Goal: Information Seeking & Learning: Find specific fact

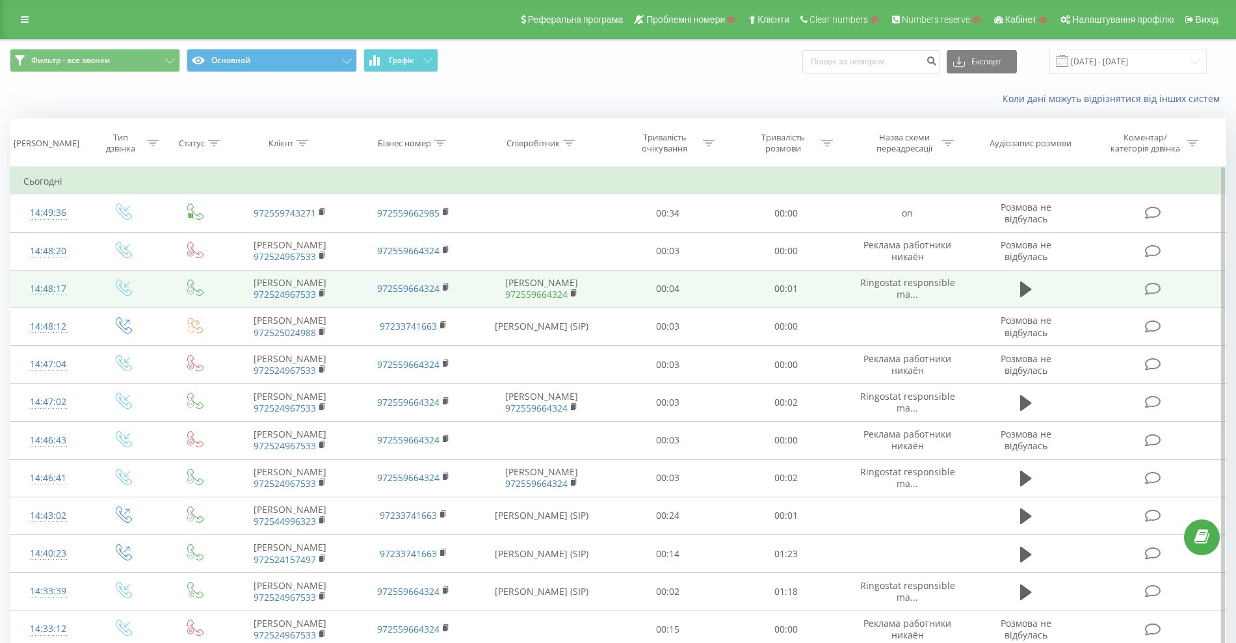
scroll to position [163, 0]
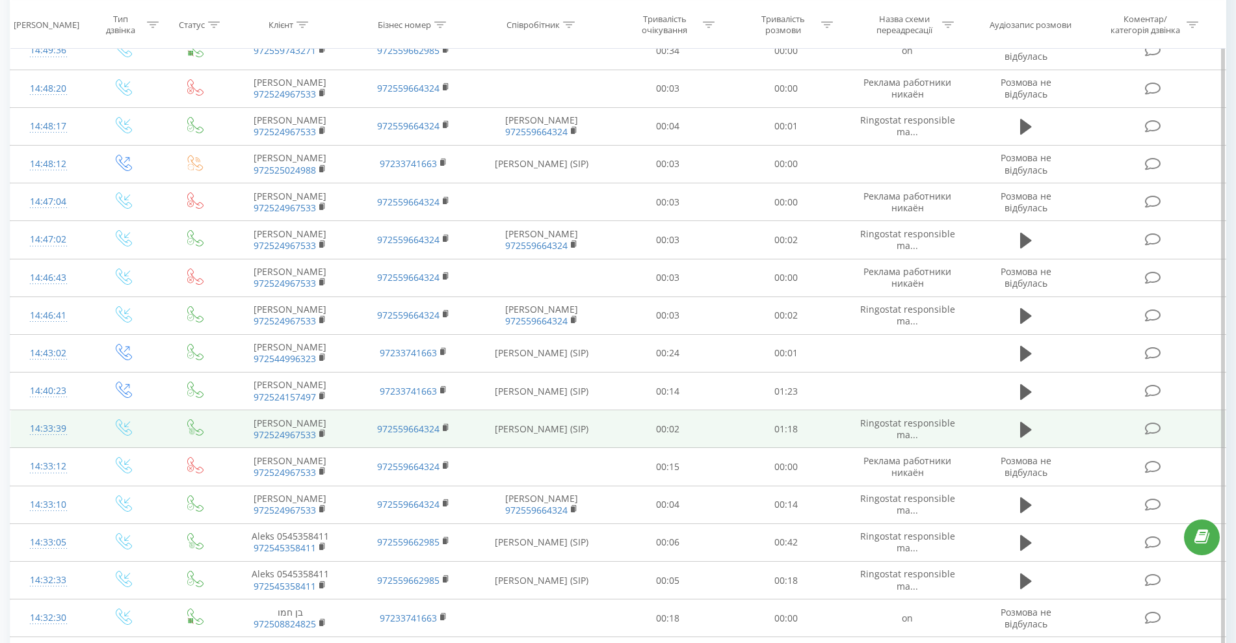
click at [516, 432] on td "[PERSON_NAME] (SIP)" at bounding box center [541, 429] width 133 height 38
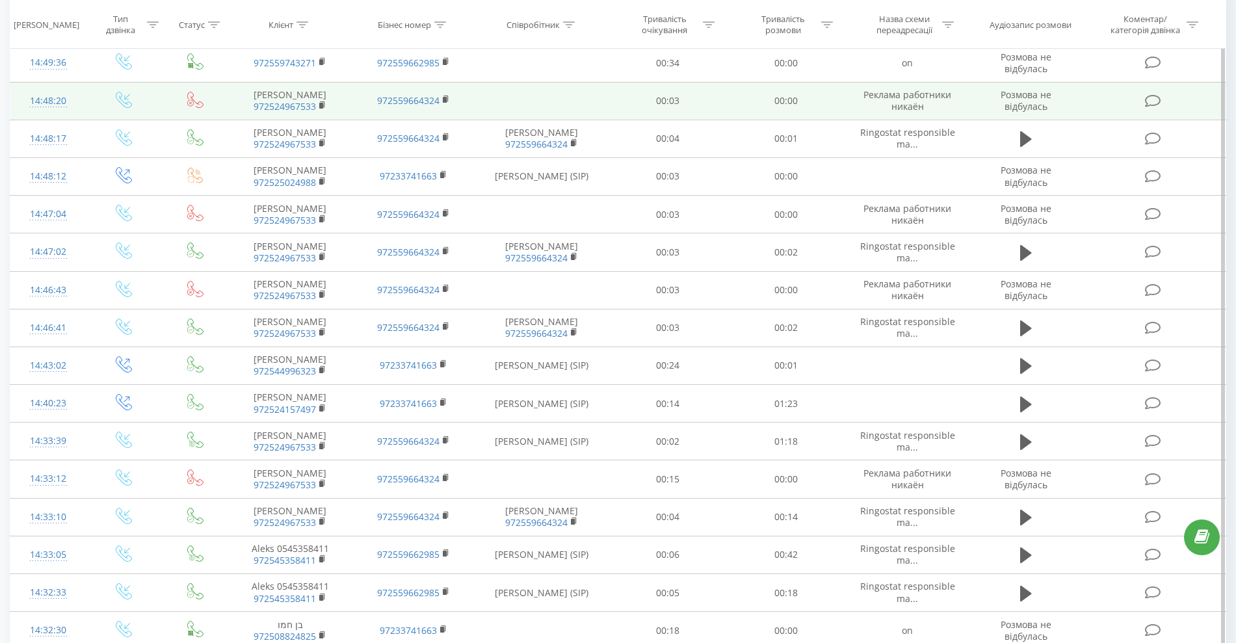
scroll to position [0, 0]
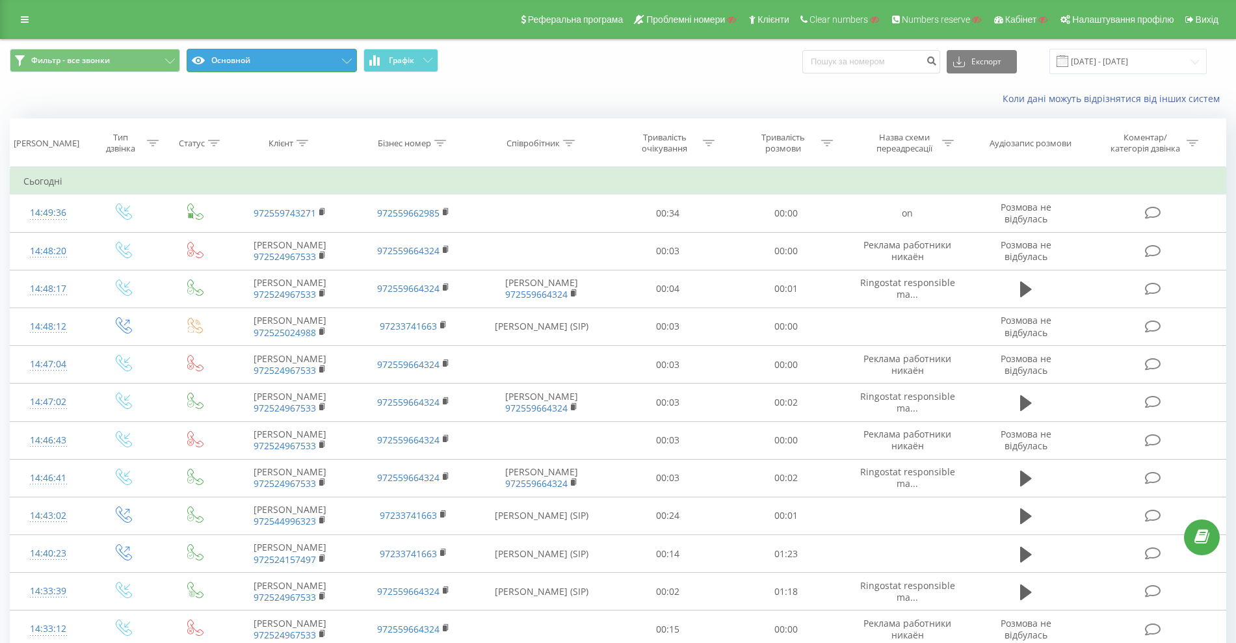
drag, startPoint x: 267, startPoint y: 52, endPoint x: 275, endPoint y: 75, distance: 24.1
click at [266, 57] on button "Основной" at bounding box center [272, 60] width 170 height 23
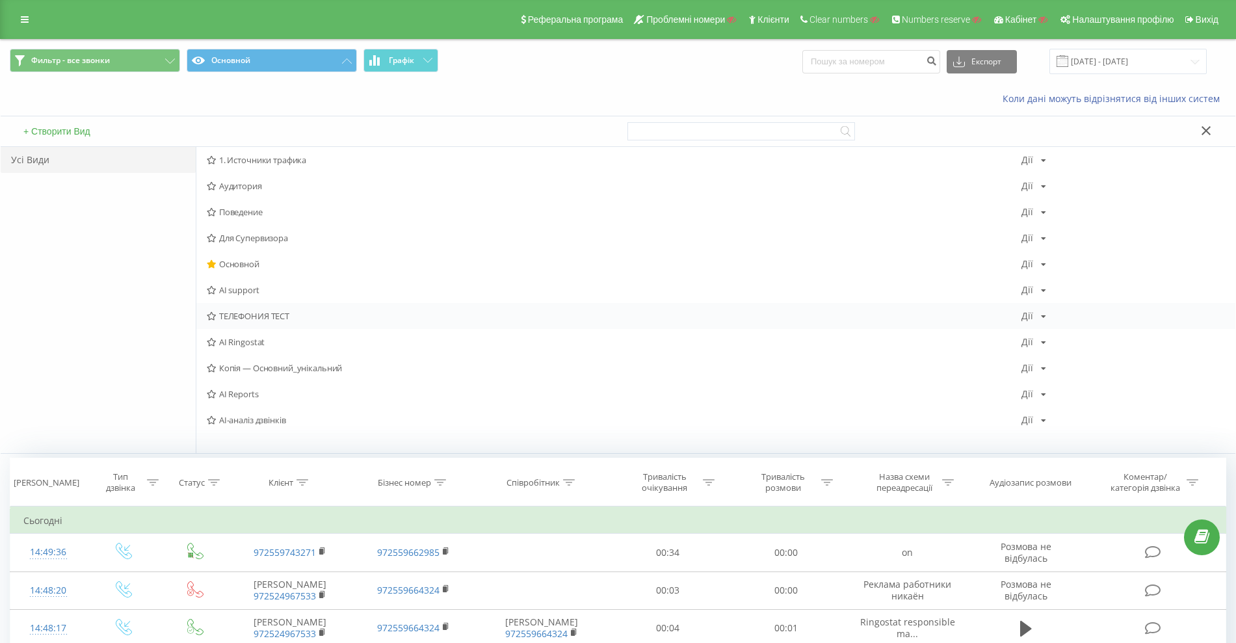
click at [246, 315] on span "ТЕЛЕФОНИЯ ТЕСТ" at bounding box center [614, 315] width 815 height 9
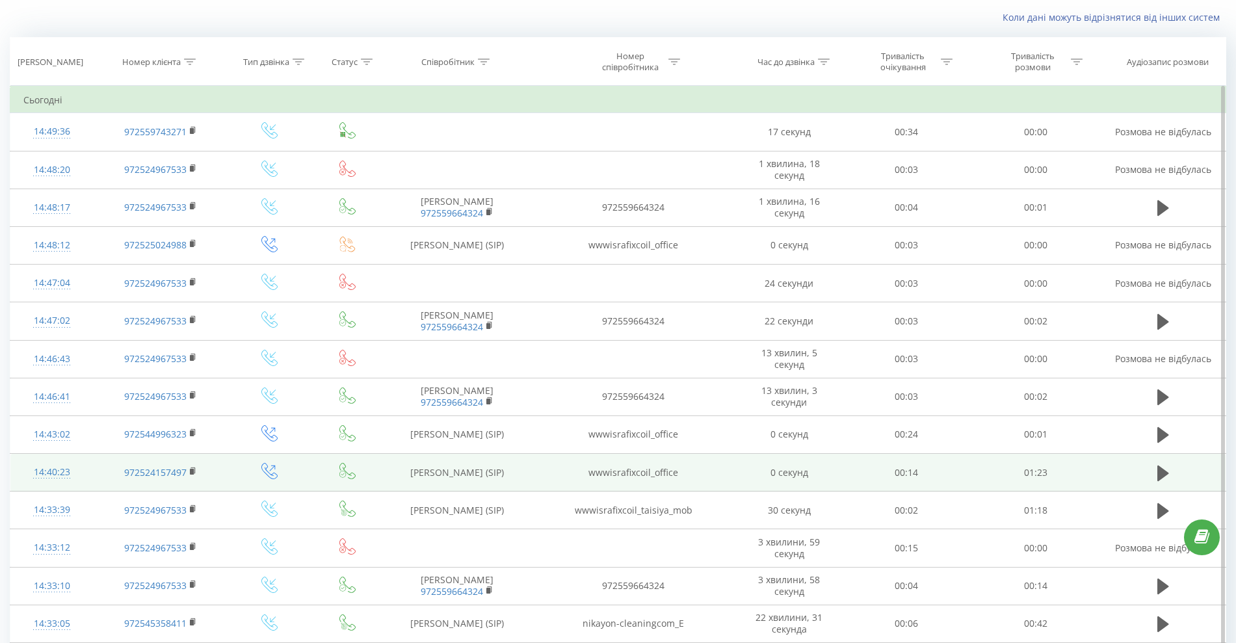
scroll to position [163, 0]
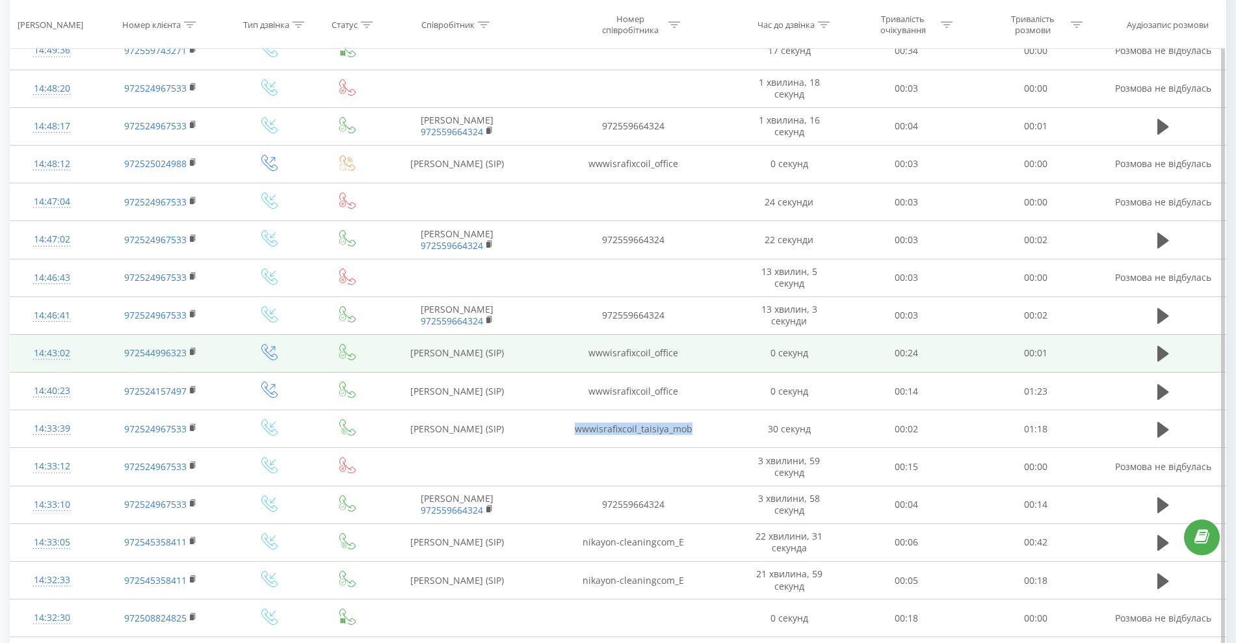
drag, startPoint x: 702, startPoint y: 427, endPoint x: 626, endPoint y: 347, distance: 110.4
click at [562, 431] on td "wwwisrafixcoil_taisiya_mob" at bounding box center [633, 429] width 208 height 38
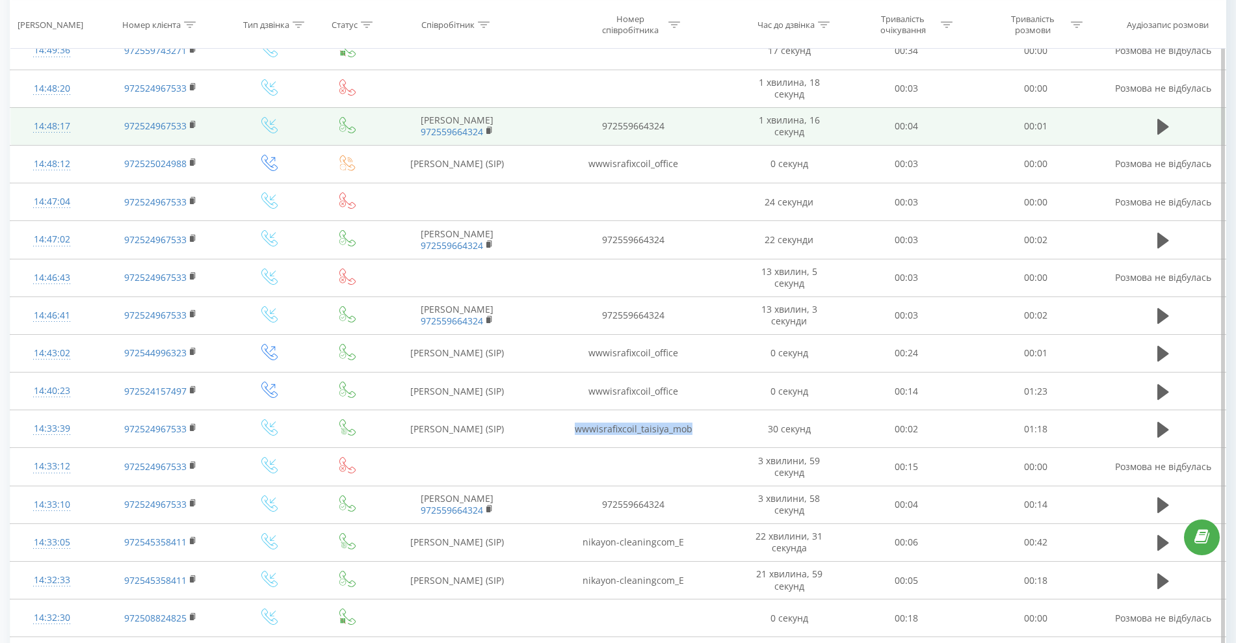
copy td "wwwisrafixcoil_taisiya_mob"
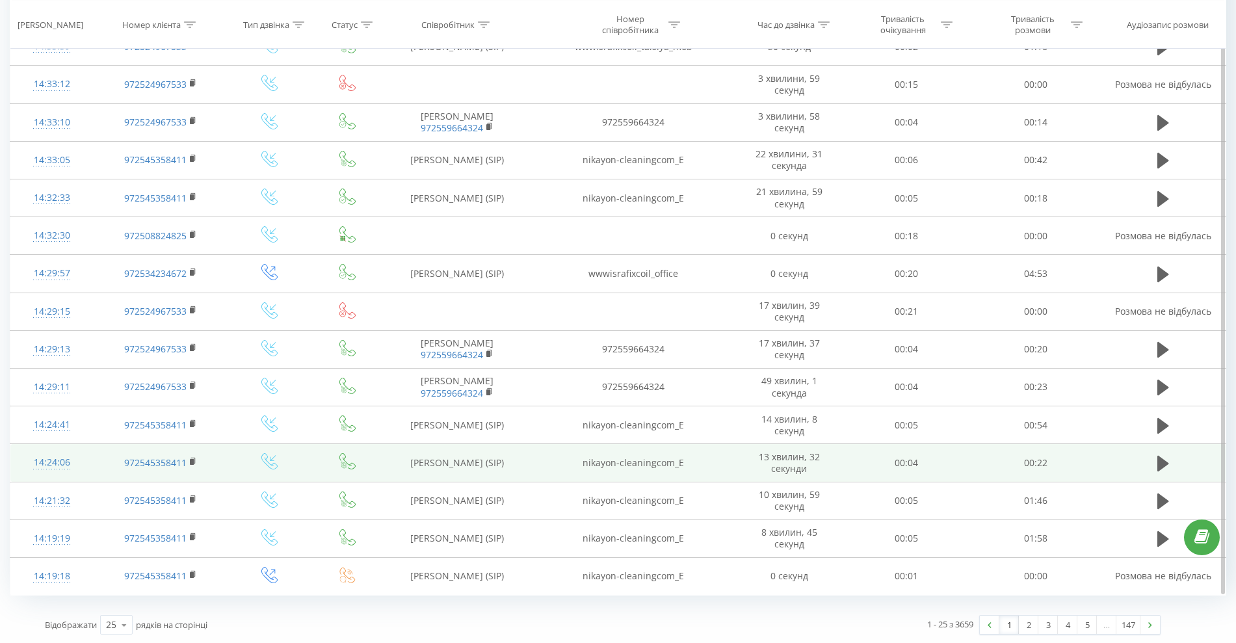
scroll to position [546, 0]
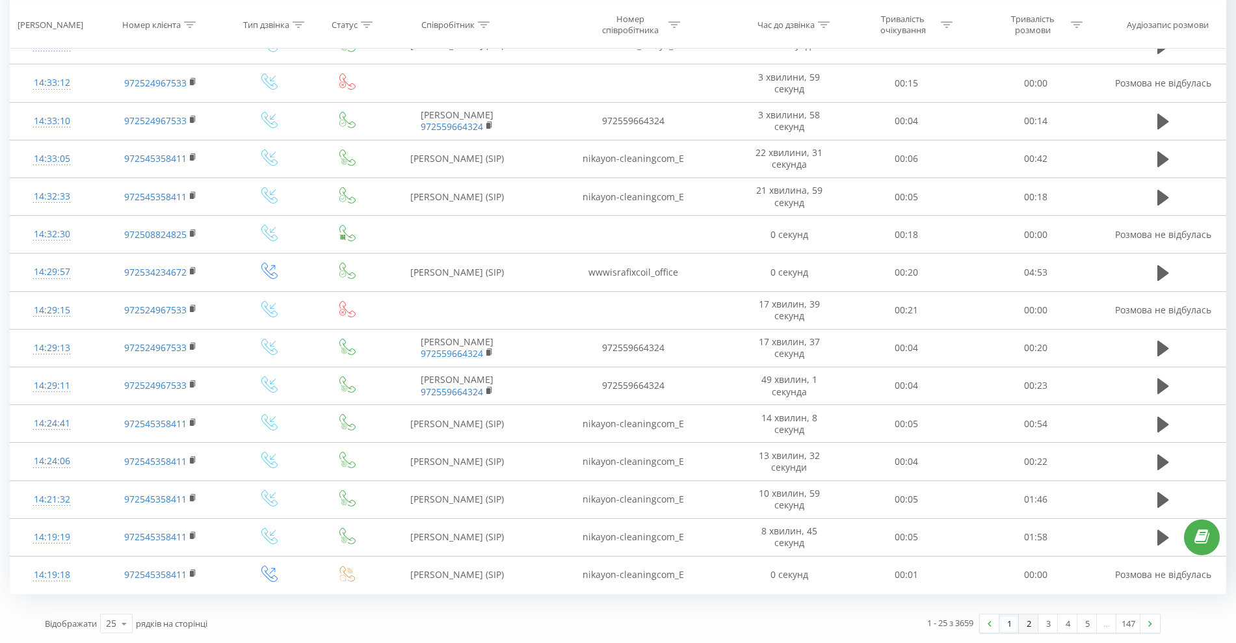
click at [1036, 629] on link "2" at bounding box center [1029, 623] width 20 height 18
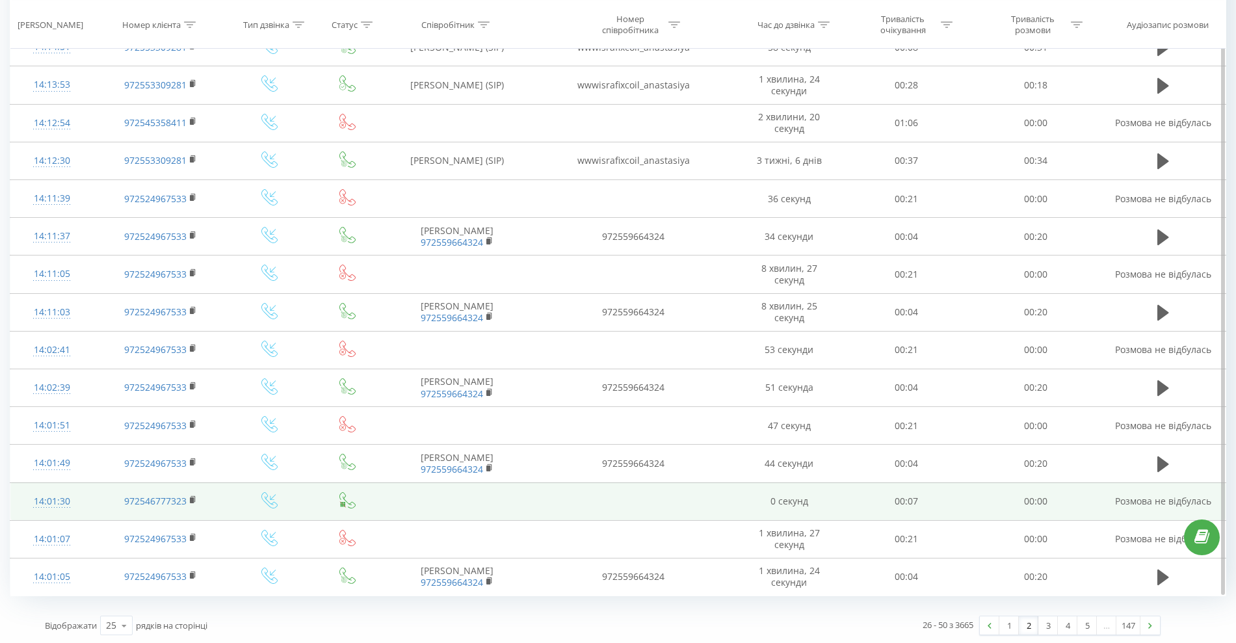
scroll to position [546, 0]
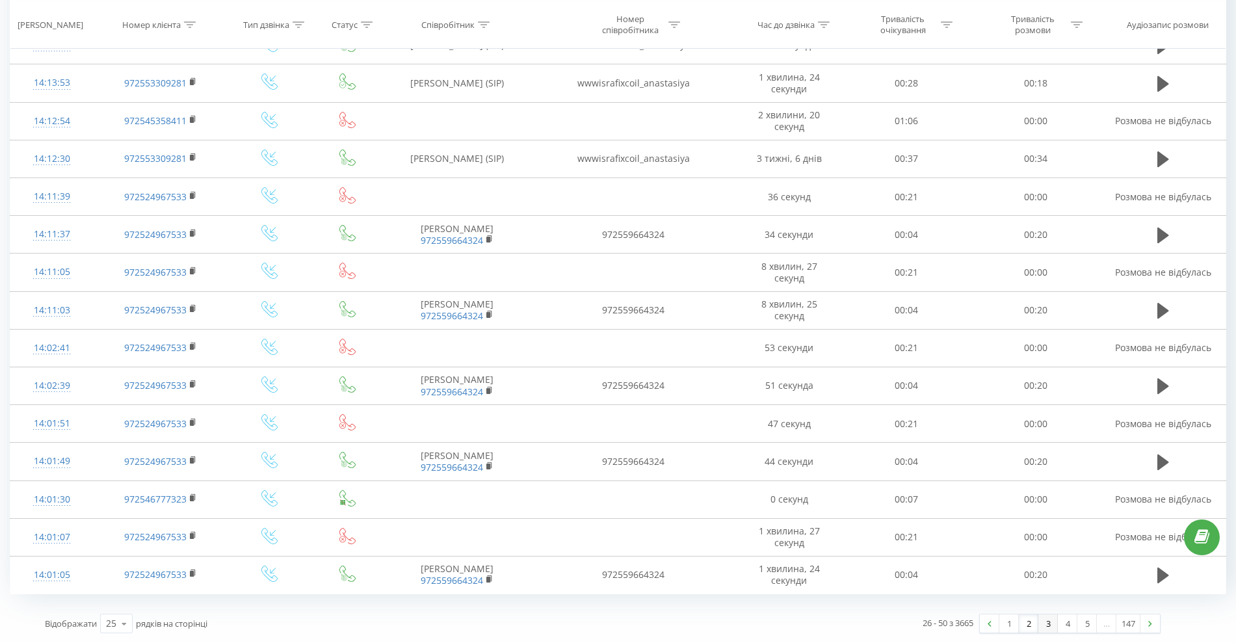
click at [1048, 624] on link "3" at bounding box center [1048, 623] width 20 height 18
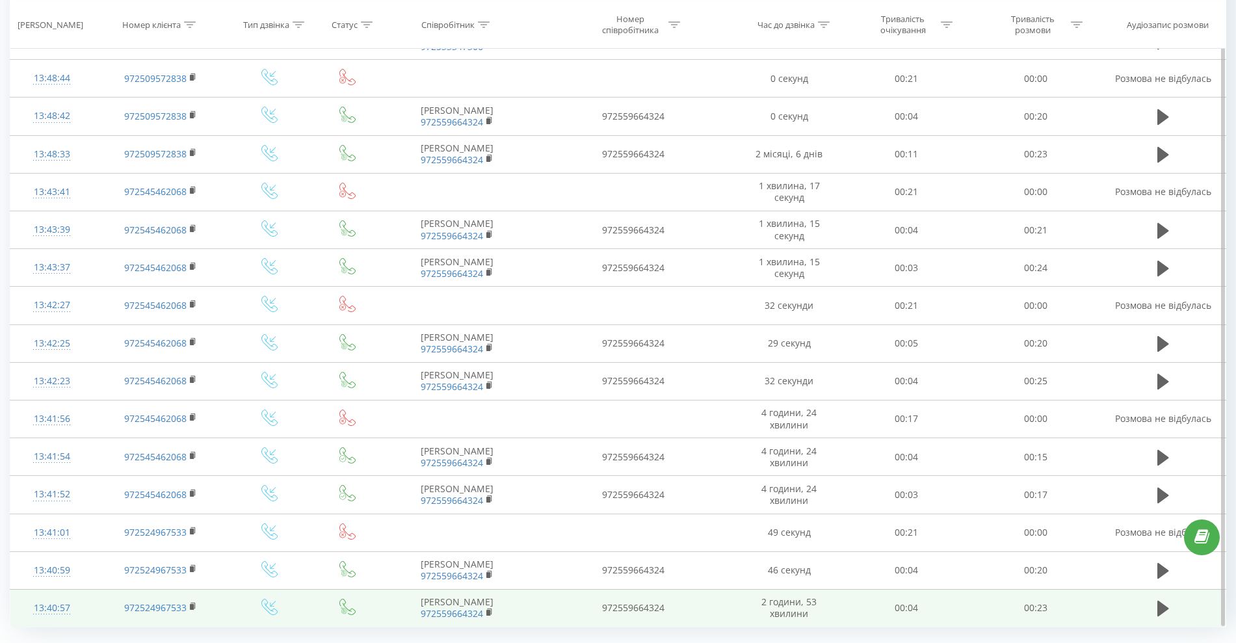
scroll to position [546, 0]
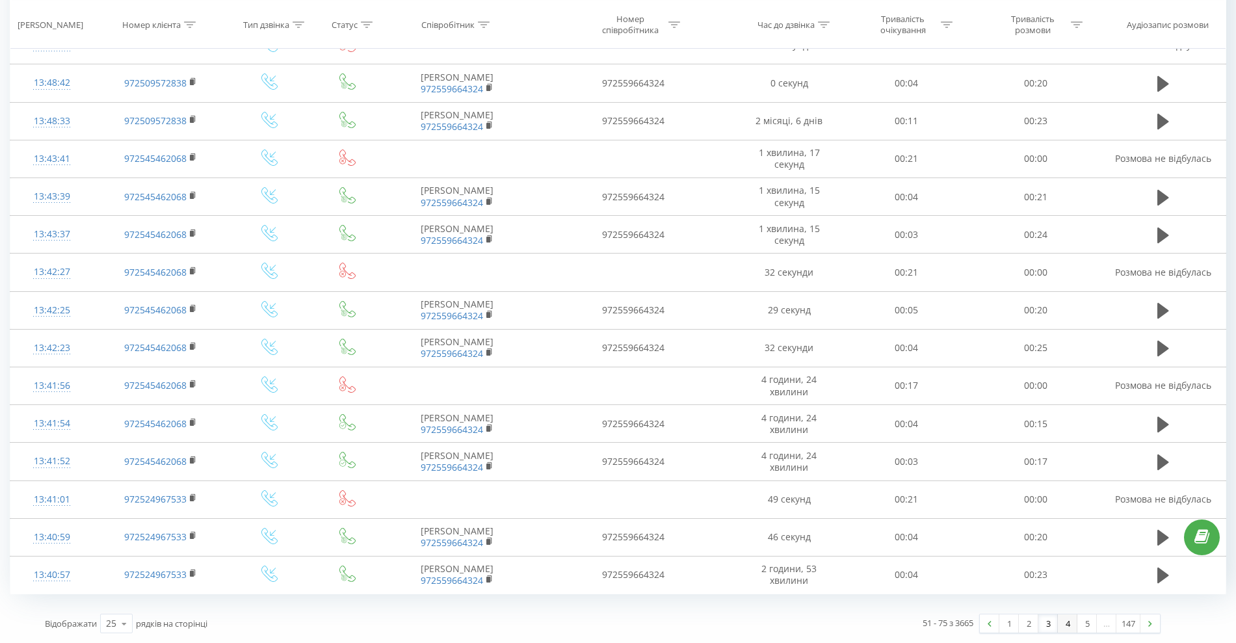
click at [1068, 625] on link "4" at bounding box center [1068, 623] width 20 height 18
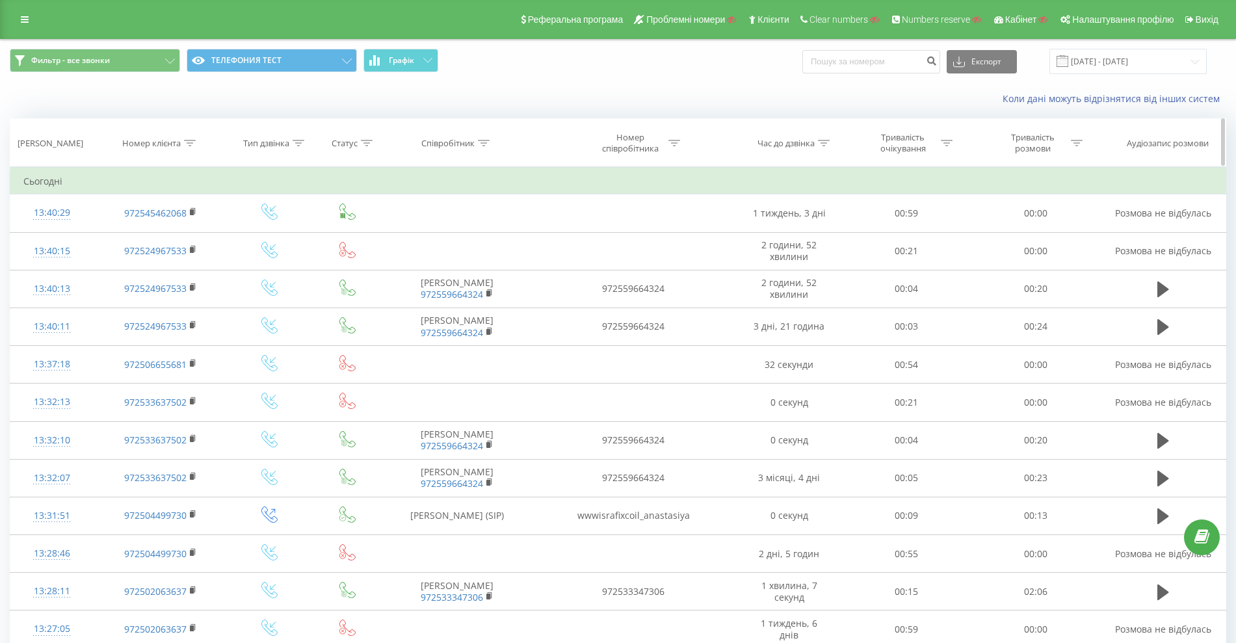
click at [170, 136] on th "Номер клієнта" at bounding box center [160, 143] width 135 height 48
click at [172, 142] on div "Номер клієнта" at bounding box center [151, 143] width 59 height 11
drag, startPoint x: 147, startPoint y: 231, endPoint x: 153, endPoint y: 235, distance: 7.0
click at [147, 231] on input "text" at bounding box center [160, 236] width 114 height 23
paste input "972584078887"
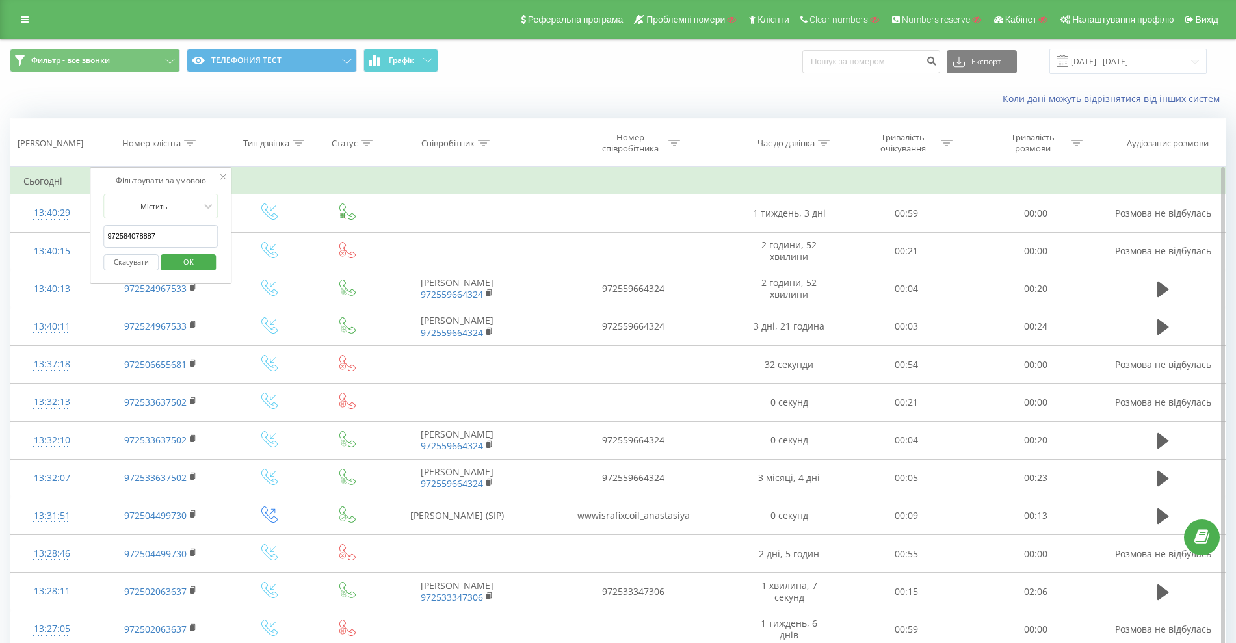
type input "972584078887"
click at [192, 254] on span "OK" at bounding box center [188, 262] width 36 height 20
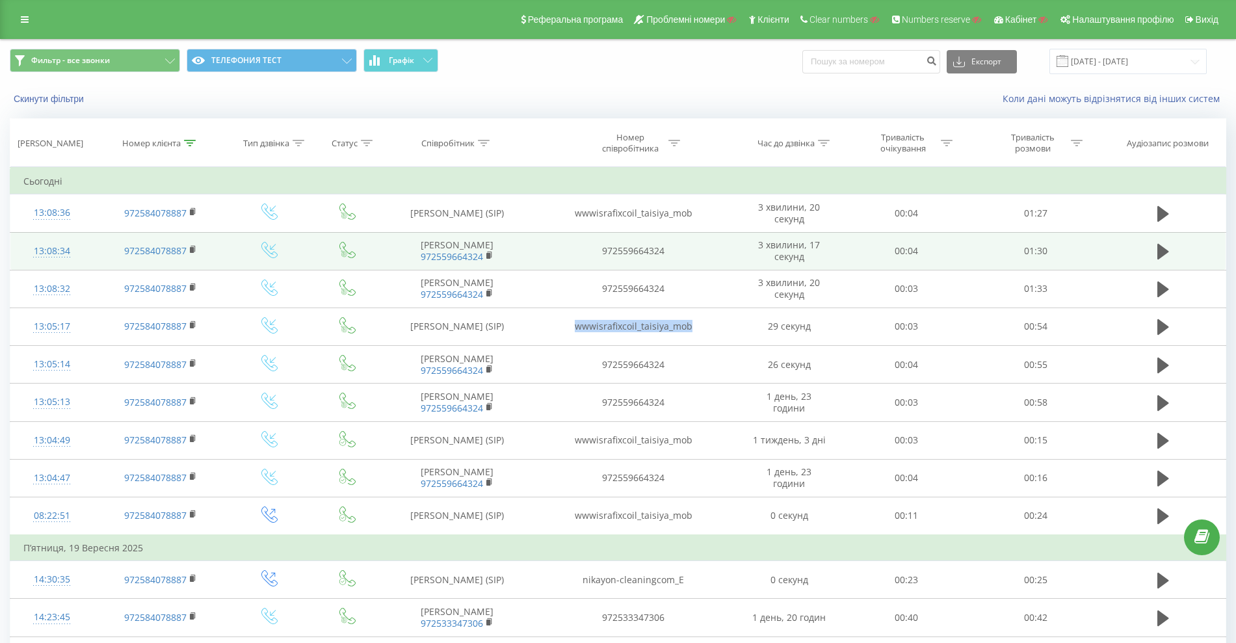
drag, startPoint x: 703, startPoint y: 332, endPoint x: 618, endPoint y: 262, distance: 109.9
click at [567, 329] on td "wwwisrafixcoil_taisiya_mob" at bounding box center [633, 326] width 208 height 38
copy td "wwwisrafixcoil_taisiya_mob"
